Goal: Task Accomplishment & Management: Use online tool/utility

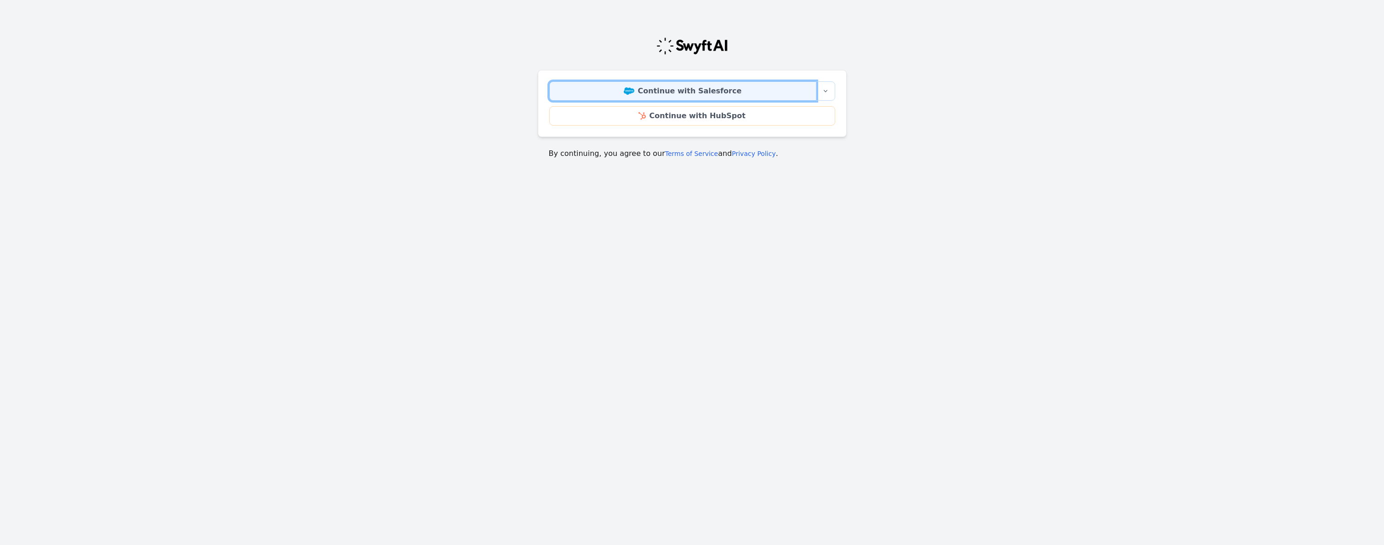
click at [716, 90] on link "Continue with Salesforce" at bounding box center [682, 90] width 267 height 19
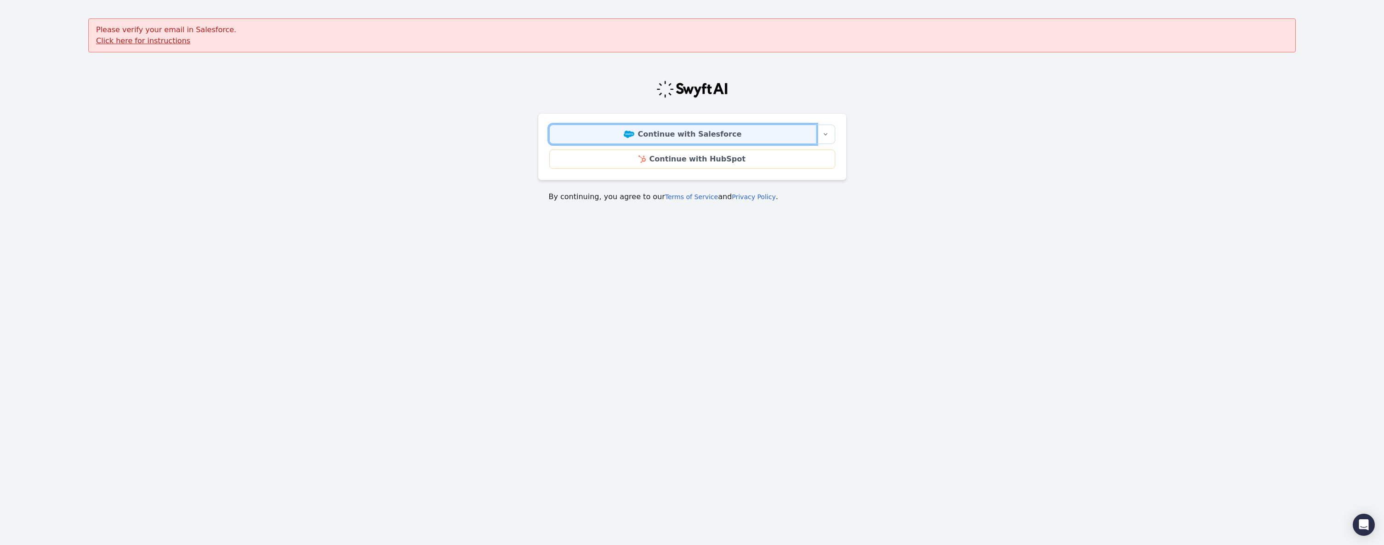
click at [706, 133] on link "Continue with Salesforce" at bounding box center [682, 134] width 267 height 19
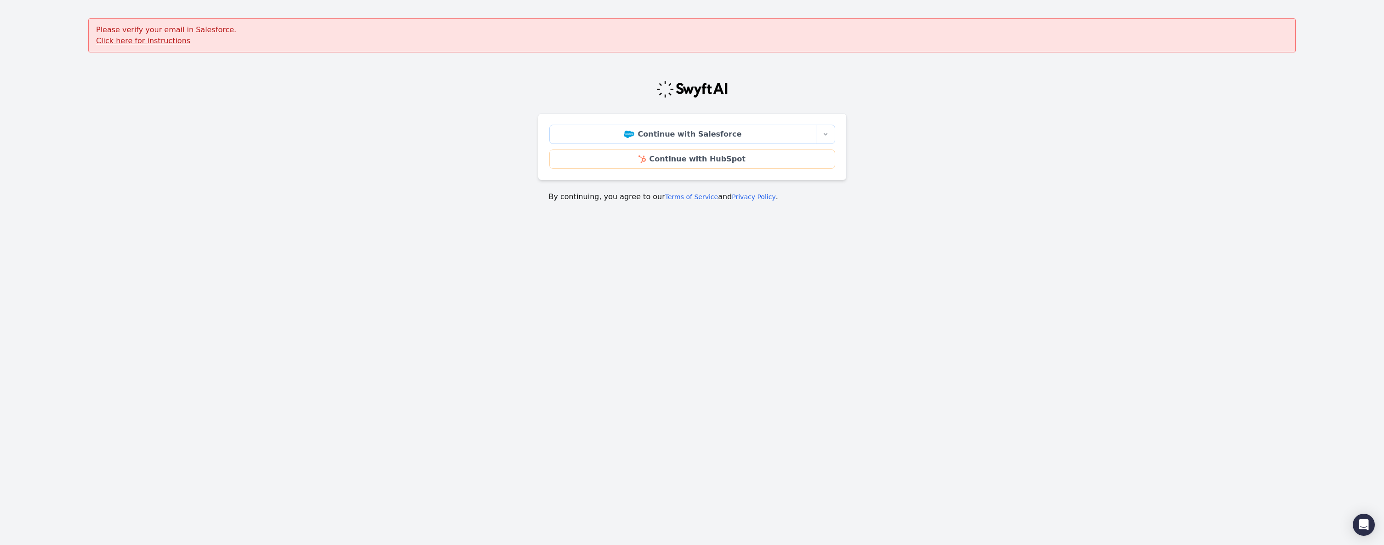
click at [162, 43] on u "Click here for instructions" at bounding box center [143, 40] width 94 height 9
click at [820, 131] on button "More sign-in options" at bounding box center [825, 134] width 19 height 19
click at [900, 124] on main "Please verify your email in Salesforce. Click here for instructions Continue wi…" at bounding box center [692, 115] width 1384 height 195
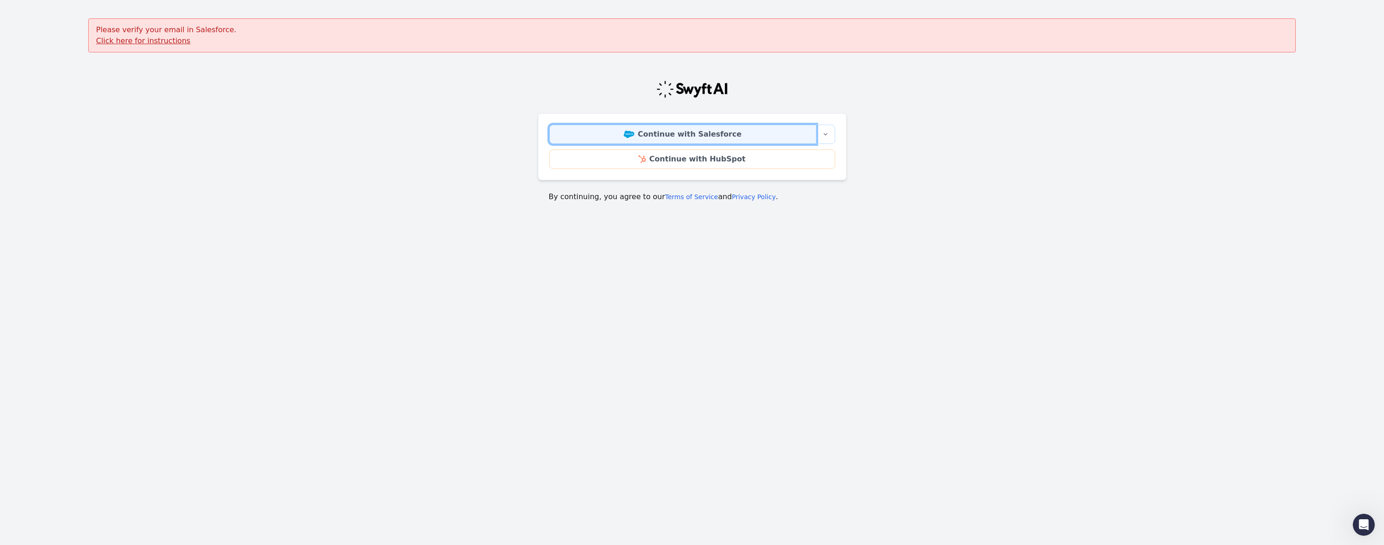
click at [719, 131] on link "Continue with Salesforce" at bounding box center [682, 134] width 267 height 19
click at [665, 134] on link "Continue with Salesforce" at bounding box center [682, 134] width 267 height 19
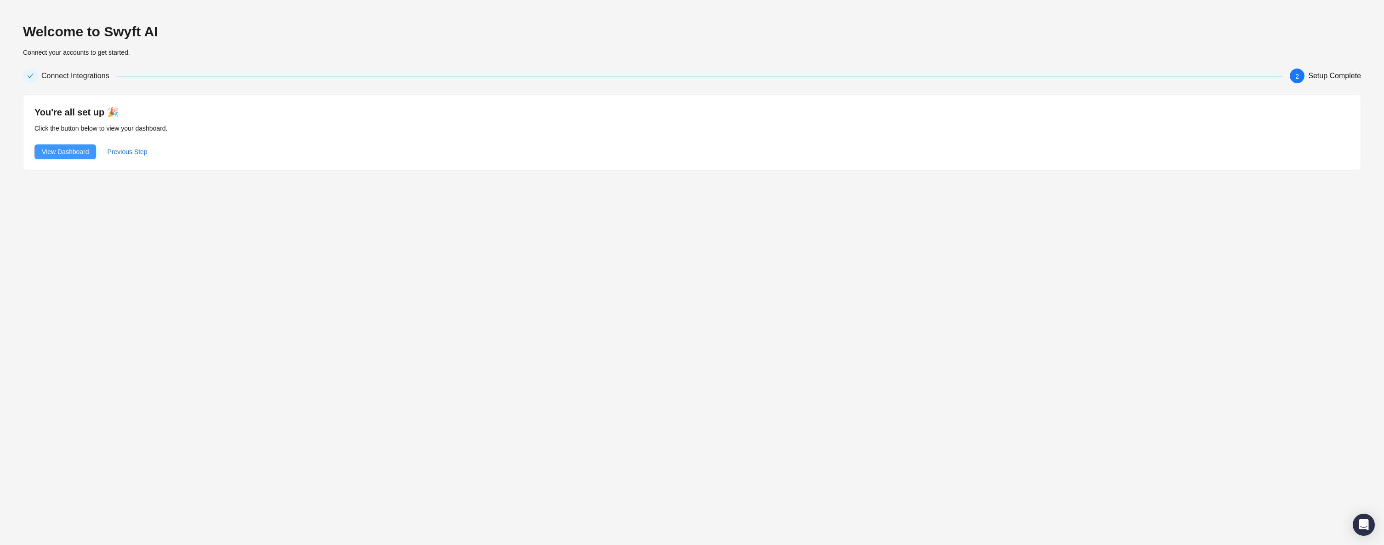
click at [71, 152] on span "View Dashboard" at bounding box center [65, 152] width 47 height 10
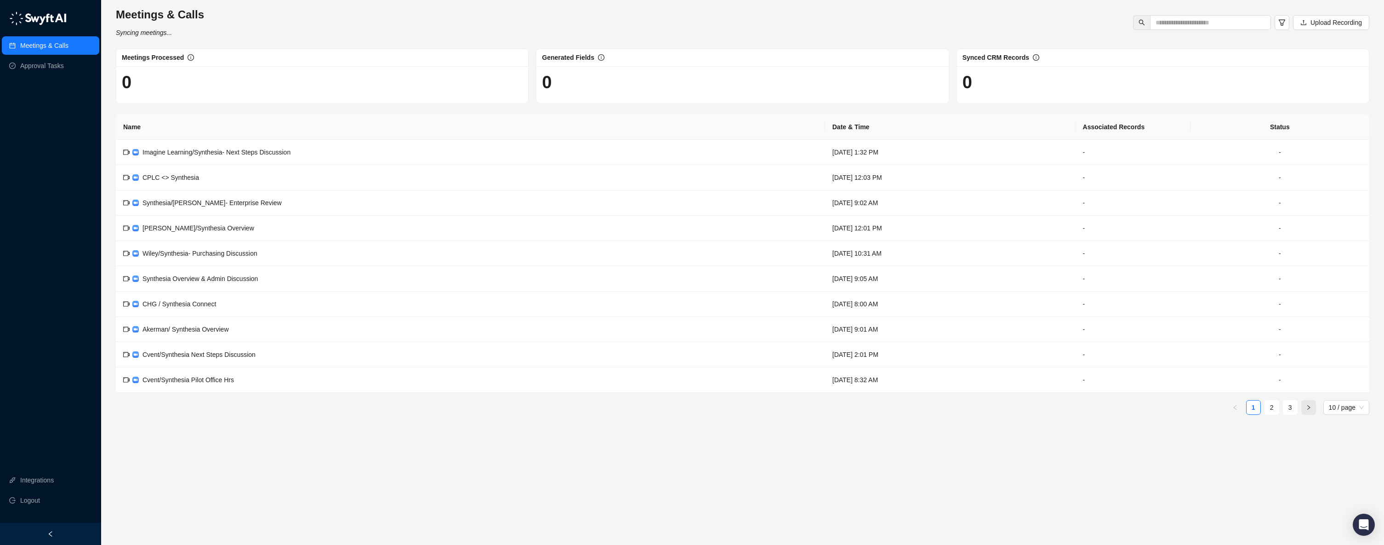
click at [1313, 408] on button "button" at bounding box center [1309, 407] width 15 height 15
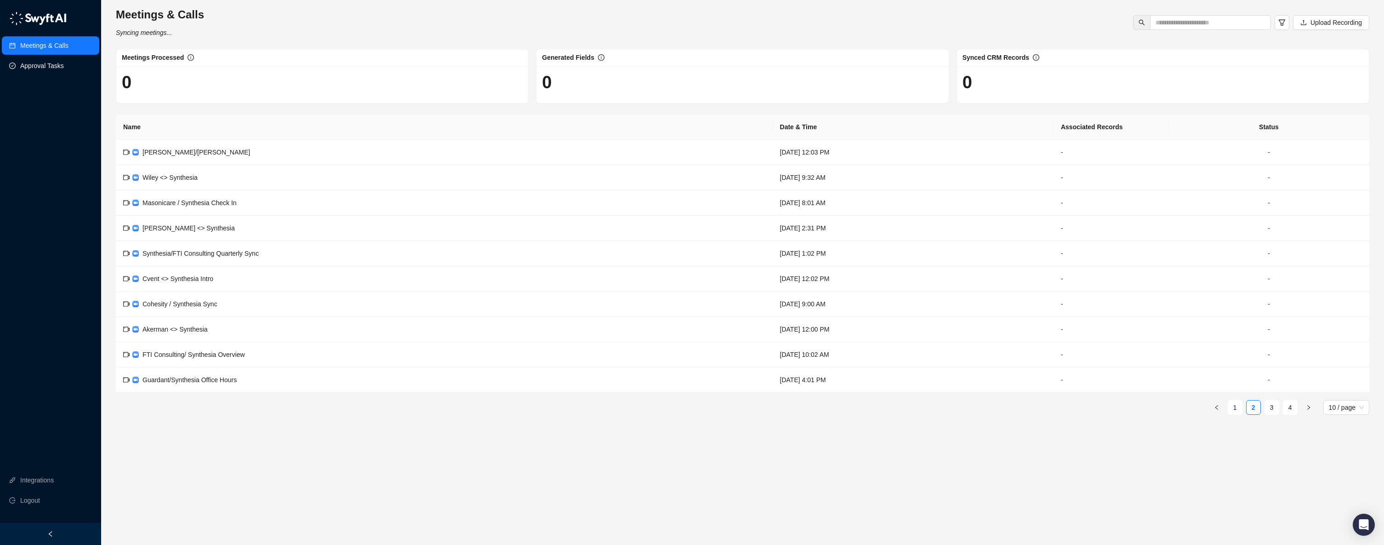
click at [55, 65] on link "Approval Tasks" at bounding box center [42, 66] width 44 height 18
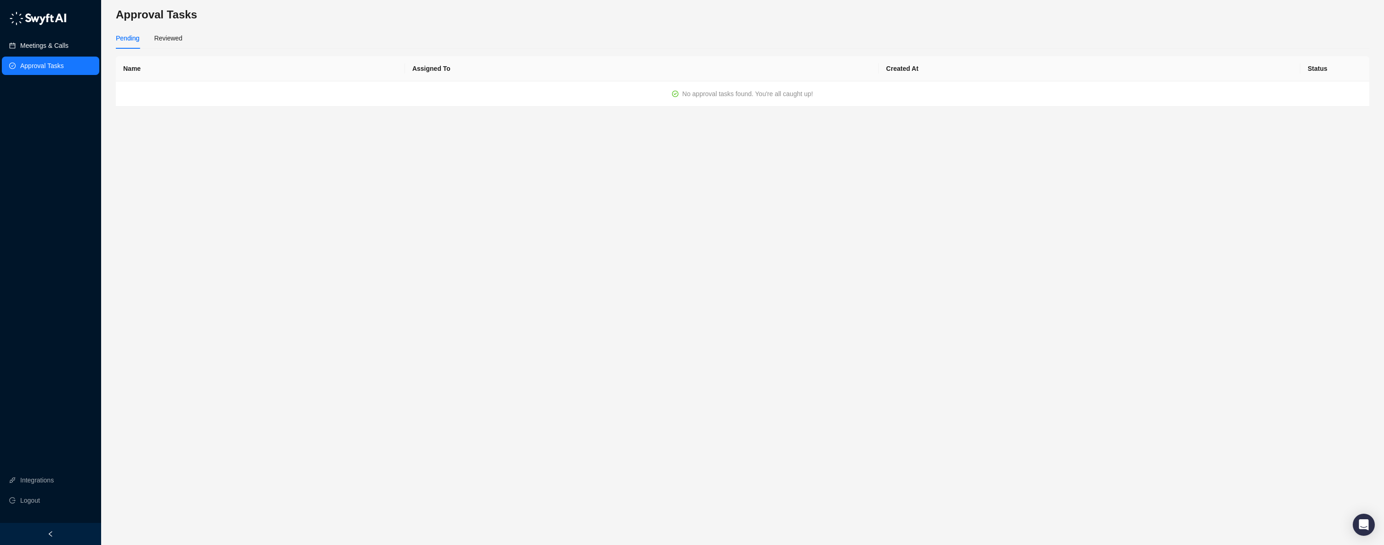
click at [69, 47] on link "Meetings & Calls" at bounding box center [44, 45] width 48 height 18
